Goal: Information Seeking & Learning: Find contact information

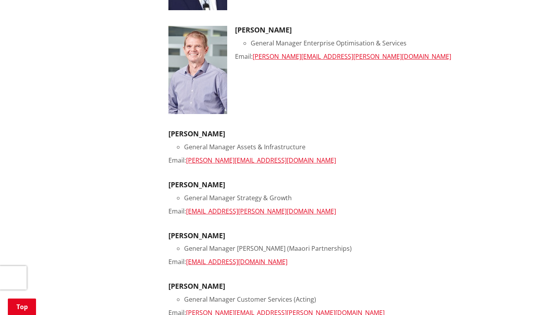
scroll to position [274, 0]
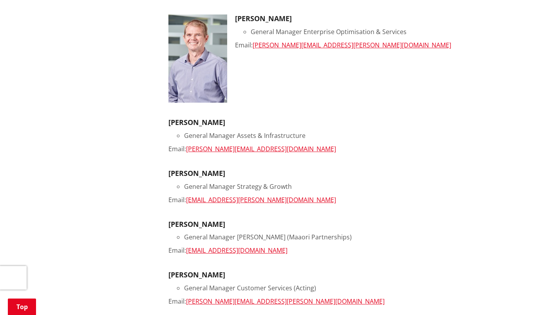
click at [229, 175] on h3 "[PERSON_NAME]" at bounding box center [335, 173] width 334 height 9
drag, startPoint x: 219, startPoint y: 174, endPoint x: 166, endPoint y: 174, distance: 52.5
click at [166, 174] on div "Our executive team works in partnership with the Mayor, Councillors and other s…" at bounding box center [336, 192] width 346 height 617
drag, startPoint x: 166, startPoint y: 174, endPoint x: 211, endPoint y: 167, distance: 45.7
click at [204, 169] on h3 "[PERSON_NAME]" at bounding box center [335, 173] width 334 height 9
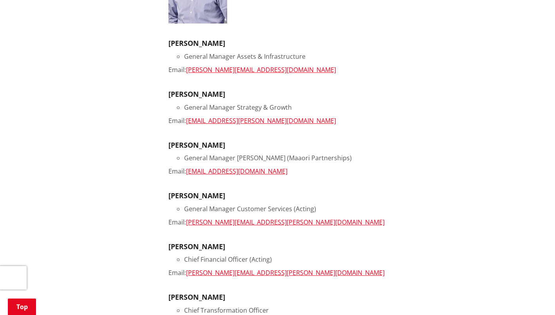
scroll to position [353, 0]
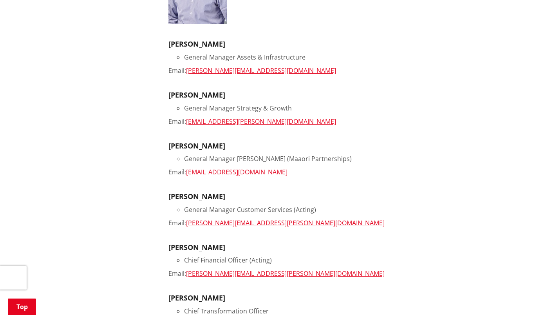
click at [206, 96] on h3 "[PERSON_NAME]" at bounding box center [335, 95] width 334 height 9
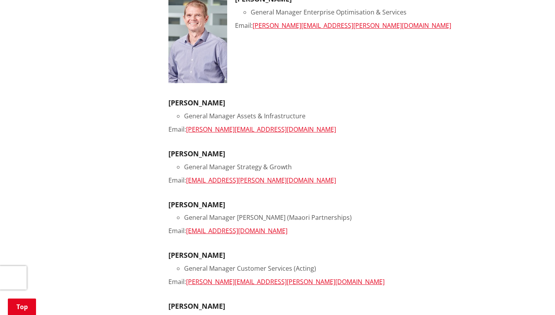
scroll to position [274, 0]
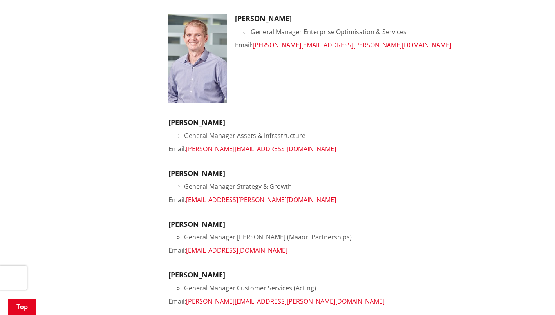
click at [223, 168] on ul "[PERSON_NAME] Chief Executive Phone: [PHONE_NUMBER] Email: [PERSON_NAME][EMAIL_…" at bounding box center [335, 159] width 334 height 497
drag, startPoint x: 221, startPoint y: 172, endPoint x: 167, endPoint y: 173, distance: 53.7
click at [167, 173] on div "Our executive team works in partnership with the Mayor, Councillors and other s…" at bounding box center [336, 192] width 346 height 617
drag, startPoint x: 167, startPoint y: 173, endPoint x: 176, endPoint y: 174, distance: 9.0
click at [176, 174] on h3 "[PERSON_NAME]" at bounding box center [335, 173] width 334 height 9
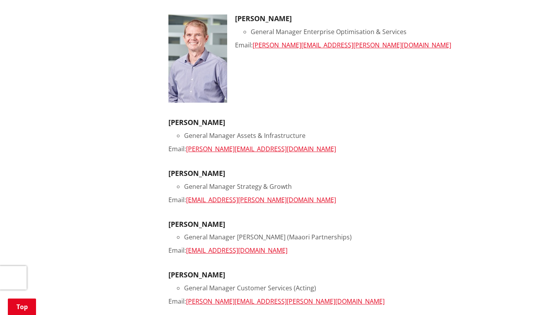
click at [243, 174] on h3 "[PERSON_NAME]" at bounding box center [335, 173] width 334 height 9
click at [297, 186] on li "General Manager Strategy & Growth" at bounding box center [343, 186] width 318 height 9
drag, startPoint x: 282, startPoint y: 199, endPoint x: 278, endPoint y: 203, distance: 5.3
click at [281, 200] on div "Email: Will.Gauntlett@waidc.govt.nz" at bounding box center [335, 199] width 334 height 9
click at [365, 132] on li "General Manager Assets & Infrastructure" at bounding box center [343, 135] width 318 height 9
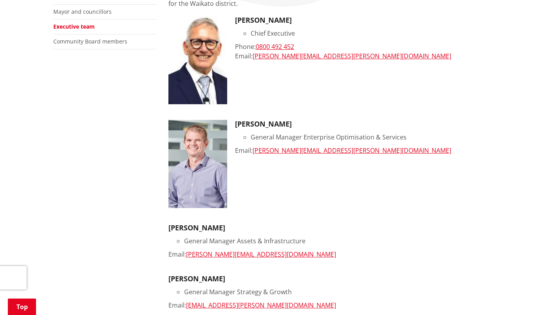
scroll to position [39, 0]
